Goal: Task Accomplishment & Management: Use online tool/utility

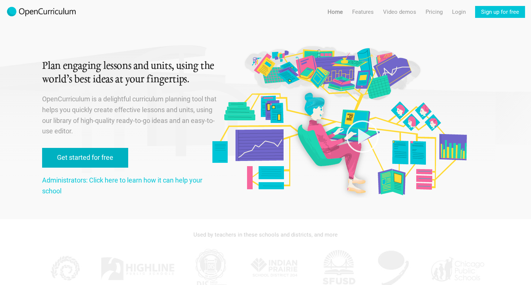
click at [91, 158] on link "Get started for free" at bounding box center [85, 158] width 86 height 20
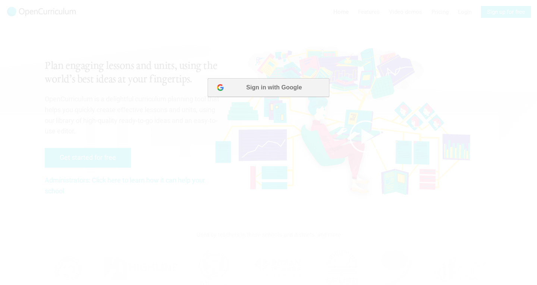
click at [255, 88] on button "Sign in with Google" at bounding box center [268, 87] width 121 height 19
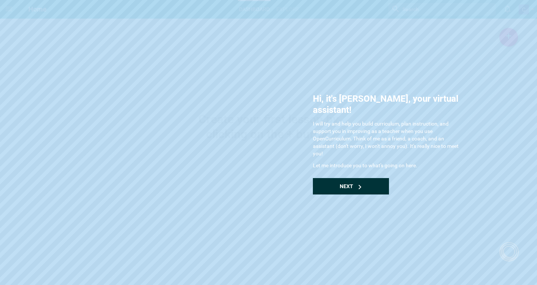
click at [336, 178] on div "Next" at bounding box center [351, 186] width 76 height 16
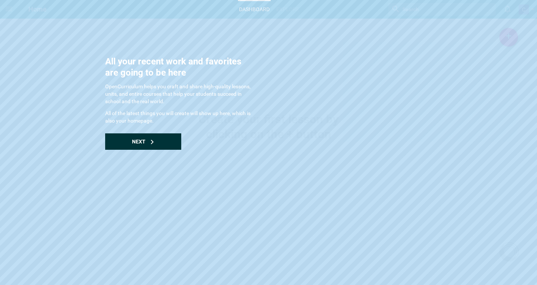
click at [148, 143] on div "Next" at bounding box center [143, 141] width 76 height 16
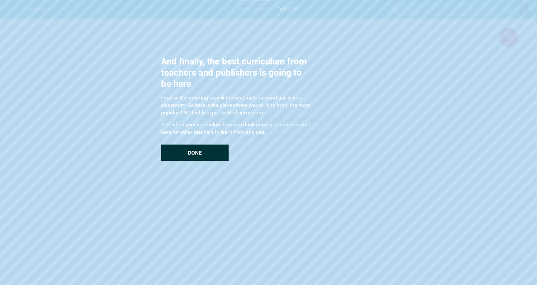
click at [187, 153] on div "Done" at bounding box center [194, 153] width 67 height 16
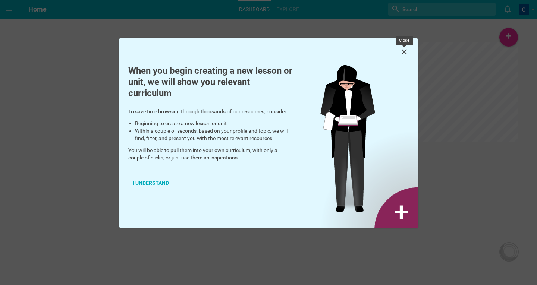
click at [404, 51] on icon at bounding box center [404, 51] width 5 height 5
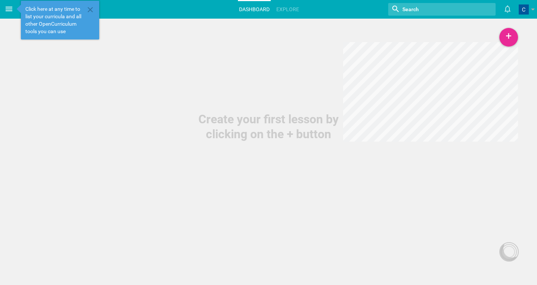
click at [9, 10] on icon at bounding box center [8, 8] width 9 height 9
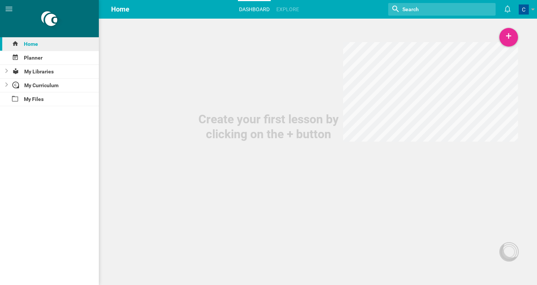
click at [38, 44] on div "Home" at bounding box center [49, 43] width 99 height 13
click at [42, 72] on div "My Libraries" at bounding box center [54, 71] width 89 height 13
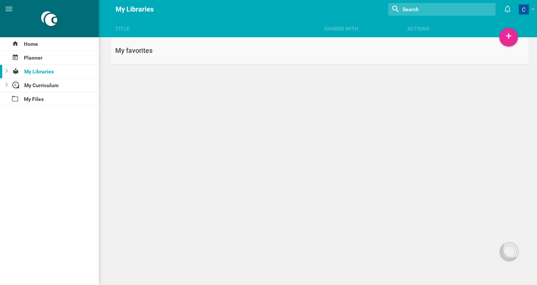
click at [145, 51] on div "My favorites" at bounding box center [215, 50] width 208 height 9
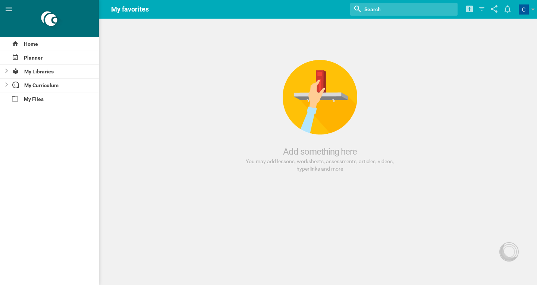
click at [7, 6] on icon at bounding box center [8, 8] width 9 height 9
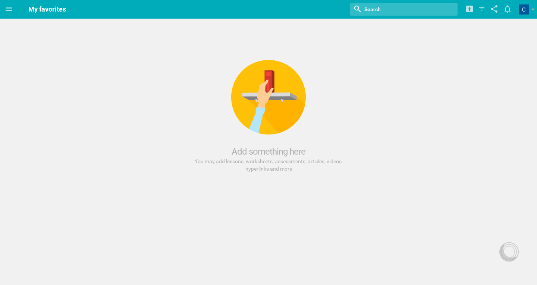
click at [7, 6] on icon at bounding box center [8, 8] width 9 height 9
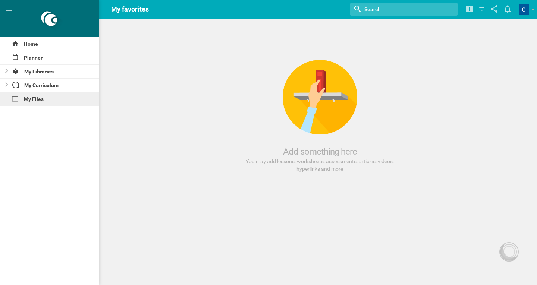
click at [37, 97] on div "My Files" at bounding box center [49, 98] width 99 height 13
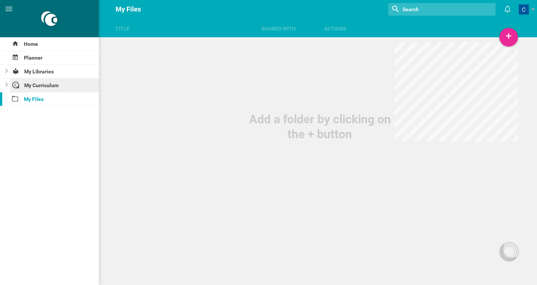
click at [38, 87] on div "My Curriculum" at bounding box center [54, 85] width 89 height 13
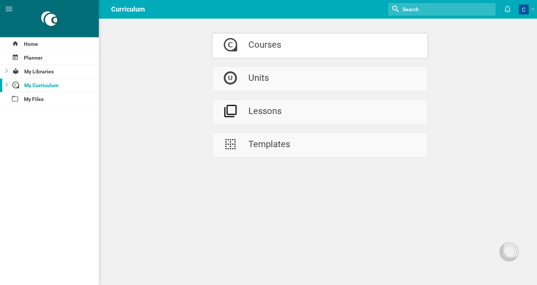
click at [281, 47] on link "Courses" at bounding box center [320, 46] width 215 height 24
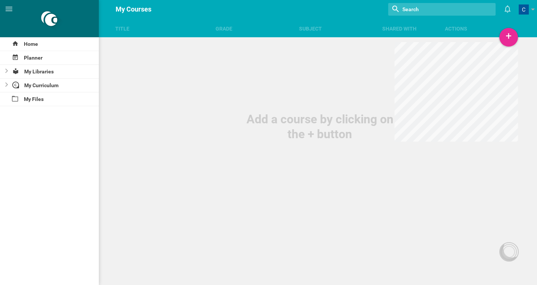
click at [128, 69] on div "Add a course by clicking on the + button" at bounding box center [320, 71] width 434 height 142
click at [510, 35] on div "+" at bounding box center [508, 37] width 19 height 19
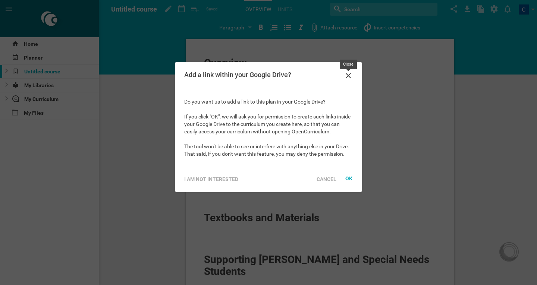
click at [349, 75] on icon at bounding box center [348, 75] width 9 height 9
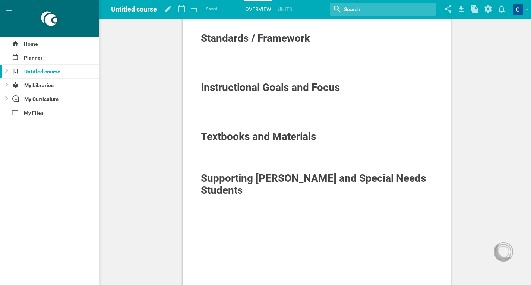
scroll to position [37, 0]
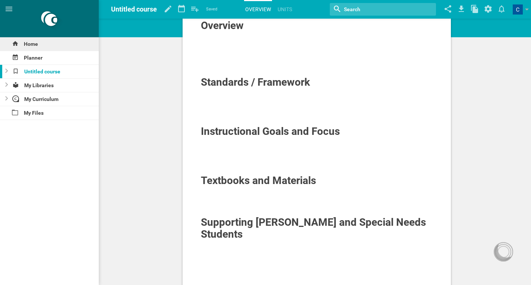
click at [28, 43] on div "Home" at bounding box center [49, 43] width 99 height 13
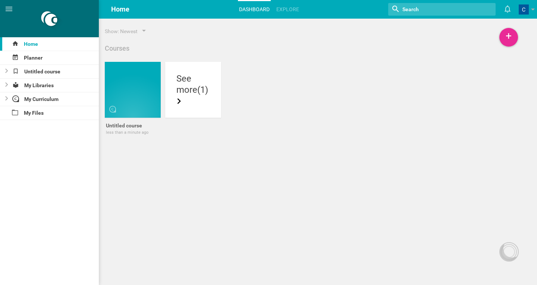
click at [250, 53] on div "Courses Untitled course less than a minute ago Make a copy Delete See more (1)" at bounding box center [311, 100] width 417 height 112
click at [182, 91] on div "more (1)" at bounding box center [193, 95] width 34 height 22
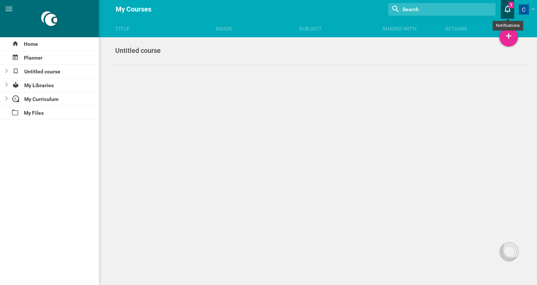
click at [510, 6] on icon at bounding box center [507, 9] width 13 height 18
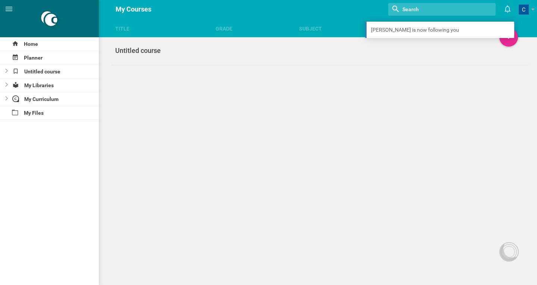
drag, startPoint x: 461, startPoint y: 93, endPoint x: 520, endPoint y: 19, distance: 94.7
click at [461, 93] on div "Title Grade Subject Shared with Actions Home Planner Untitled course My Librari…" at bounding box center [268, 142] width 537 height 285
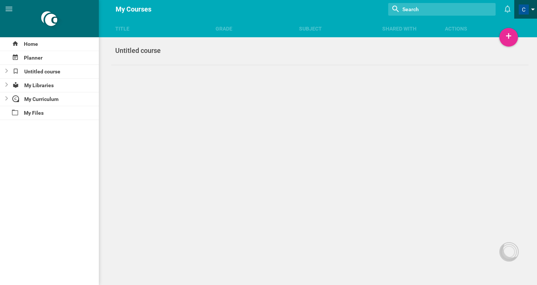
click at [530, 6] on link at bounding box center [528, 9] width 18 height 19
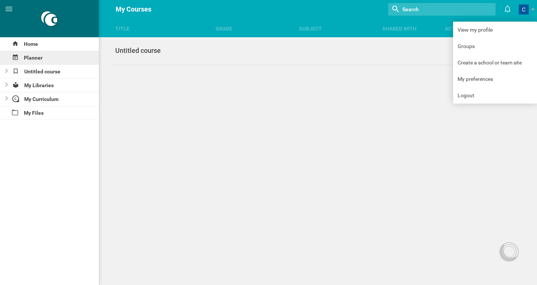
click at [43, 57] on div "Planner" at bounding box center [49, 57] width 99 height 13
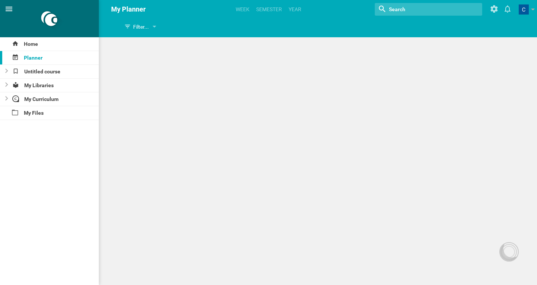
click at [8, 10] on icon at bounding box center [9, 9] width 7 height 4
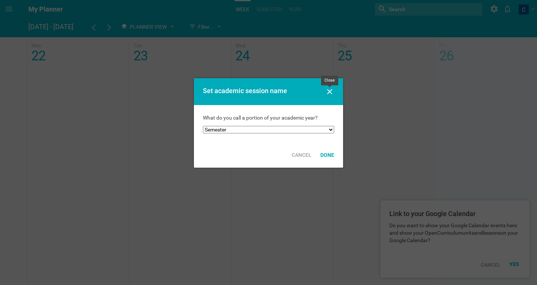
click at [330, 91] on icon at bounding box center [329, 91] width 9 height 9
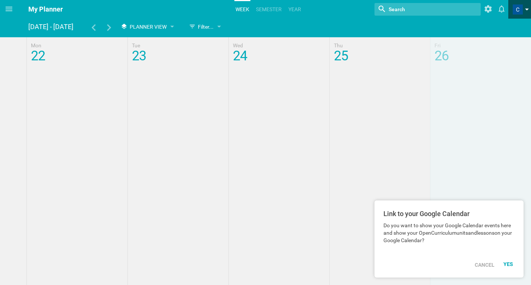
click at [518, 10] on span at bounding box center [518, 9] width 10 height 10
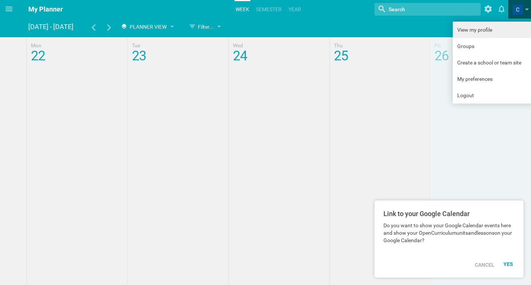
click at [467, 28] on link "View my profile" at bounding box center [495, 30] width 84 height 16
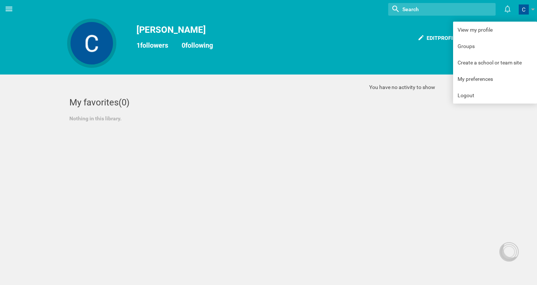
click at [9, 7] on icon at bounding box center [9, 9] width 7 height 4
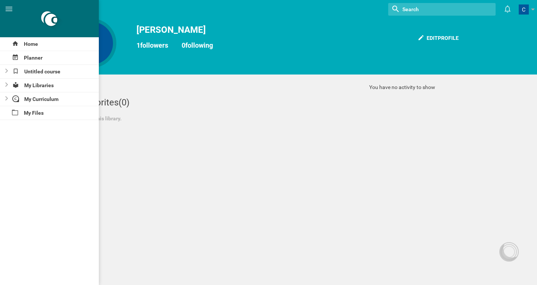
click at [261, 128] on div "My favorites (0) Nothing in this library." at bounding box center [208, 110] width 282 height 52
click at [55, 21] on div at bounding box center [49, 18] width 99 height 37
click at [286, 99] on div "My favorites (0)" at bounding box center [207, 102] width 277 height 11
click at [10, 10] on icon at bounding box center [8, 8] width 9 height 9
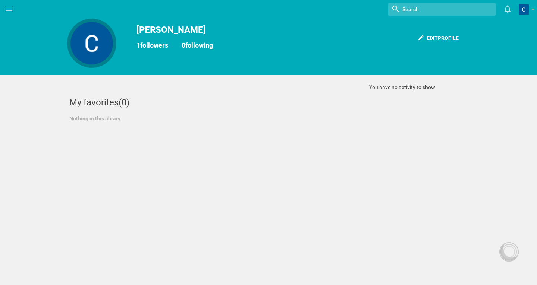
click at [87, 37] on div at bounding box center [91, 43] width 43 height 43
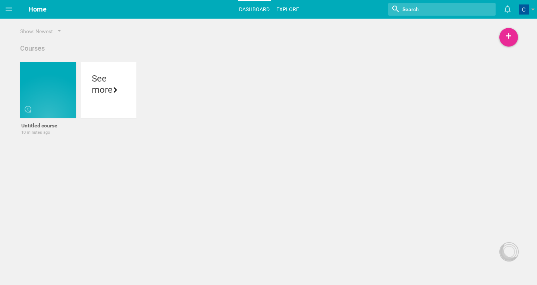
click at [289, 8] on link "Explore" at bounding box center [287, 9] width 25 height 16
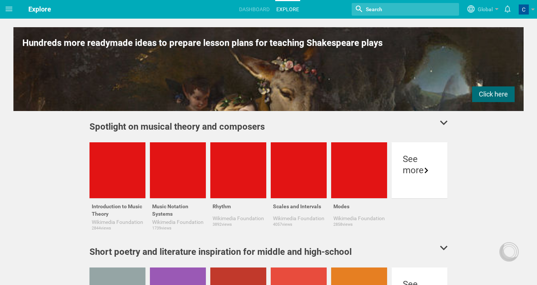
scroll to position [215, 0]
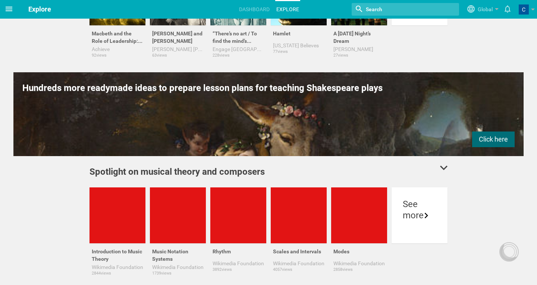
click at [9, 9] on icon at bounding box center [9, 9] width 7 height 4
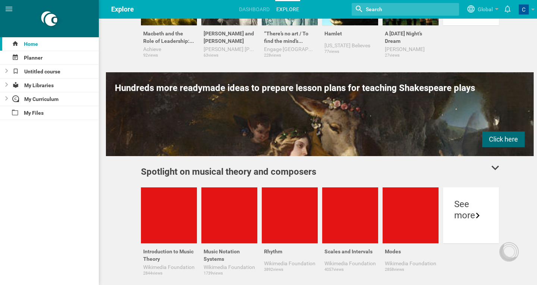
click at [122, 10] on span "Explore" at bounding box center [122, 9] width 23 height 8
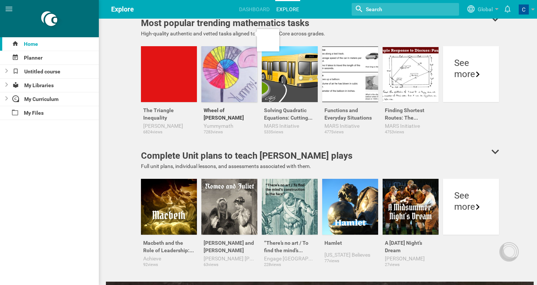
scroll to position [0, 0]
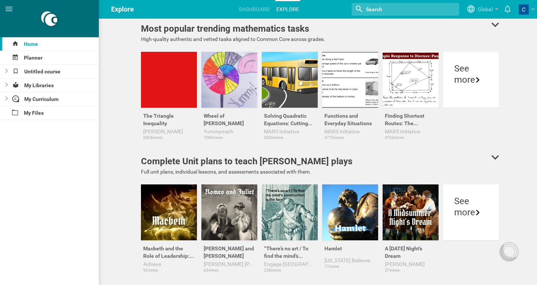
click at [428, 31] on div "Most popular trending mathematics tasks" at bounding box center [320, 28] width 358 height 13
